Goal: Transaction & Acquisition: Purchase product/service

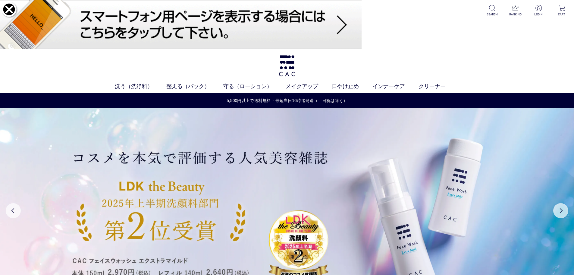
click at [7, 10] on img at bounding box center [9, 10] width 18 height 18
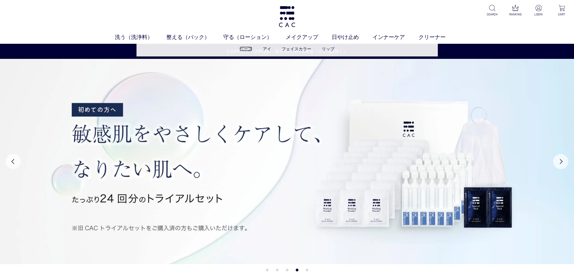
click at [241, 48] on link "ベース" at bounding box center [246, 48] width 13 height 5
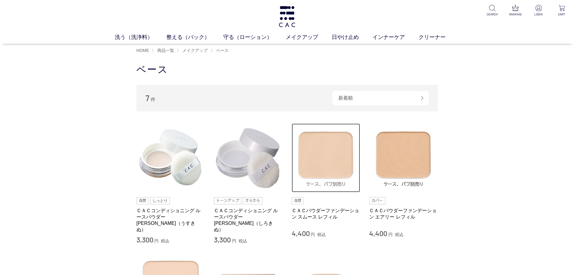
click at [331, 158] on img at bounding box center [326, 157] width 69 height 69
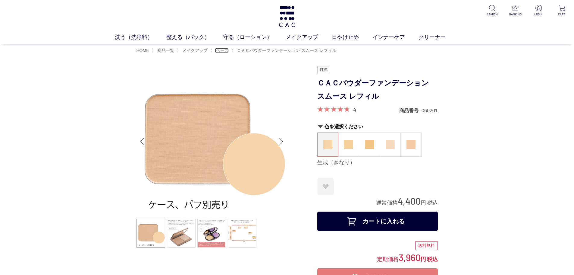
click at [228, 49] on span "ベース" at bounding box center [222, 50] width 13 height 5
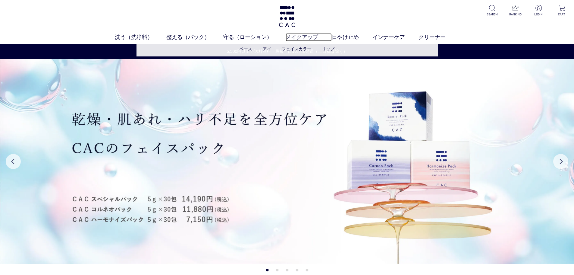
click at [313, 37] on link "メイクアップ" at bounding box center [309, 37] width 46 height 8
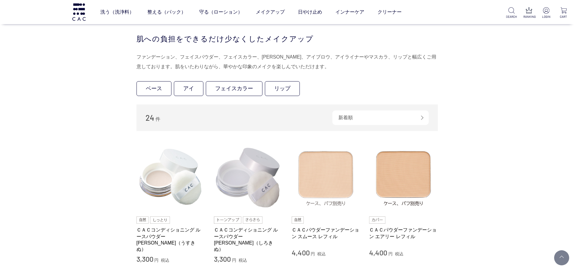
scroll to position [60, 0]
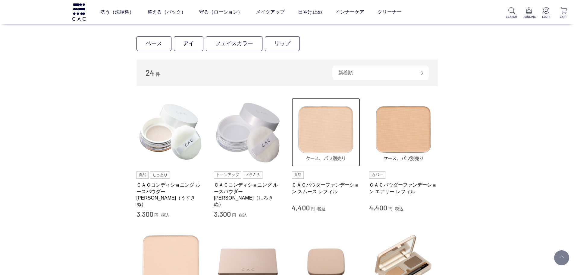
click at [329, 152] on img at bounding box center [326, 132] width 69 height 69
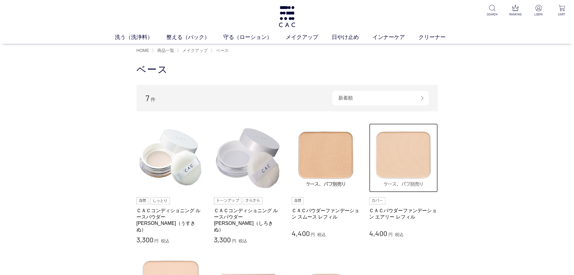
click at [372, 164] on img at bounding box center [403, 157] width 69 height 69
click at [391, 165] on img at bounding box center [403, 157] width 69 height 69
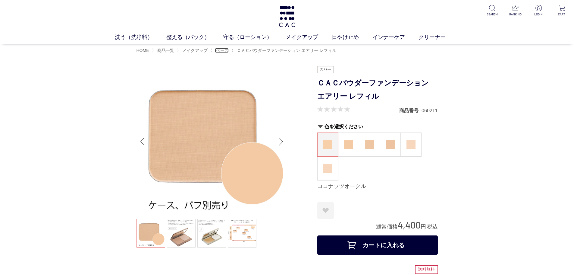
click at [226, 51] on span "ベース" at bounding box center [222, 50] width 13 height 5
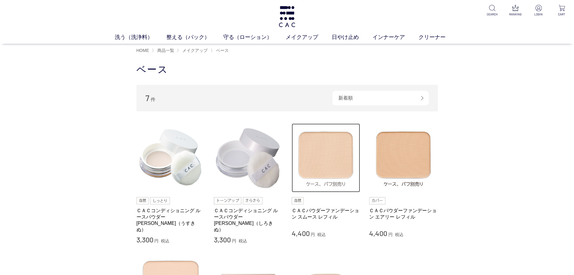
click at [310, 162] on img at bounding box center [326, 157] width 69 height 69
